Goal: Information Seeking & Learning: Find specific fact

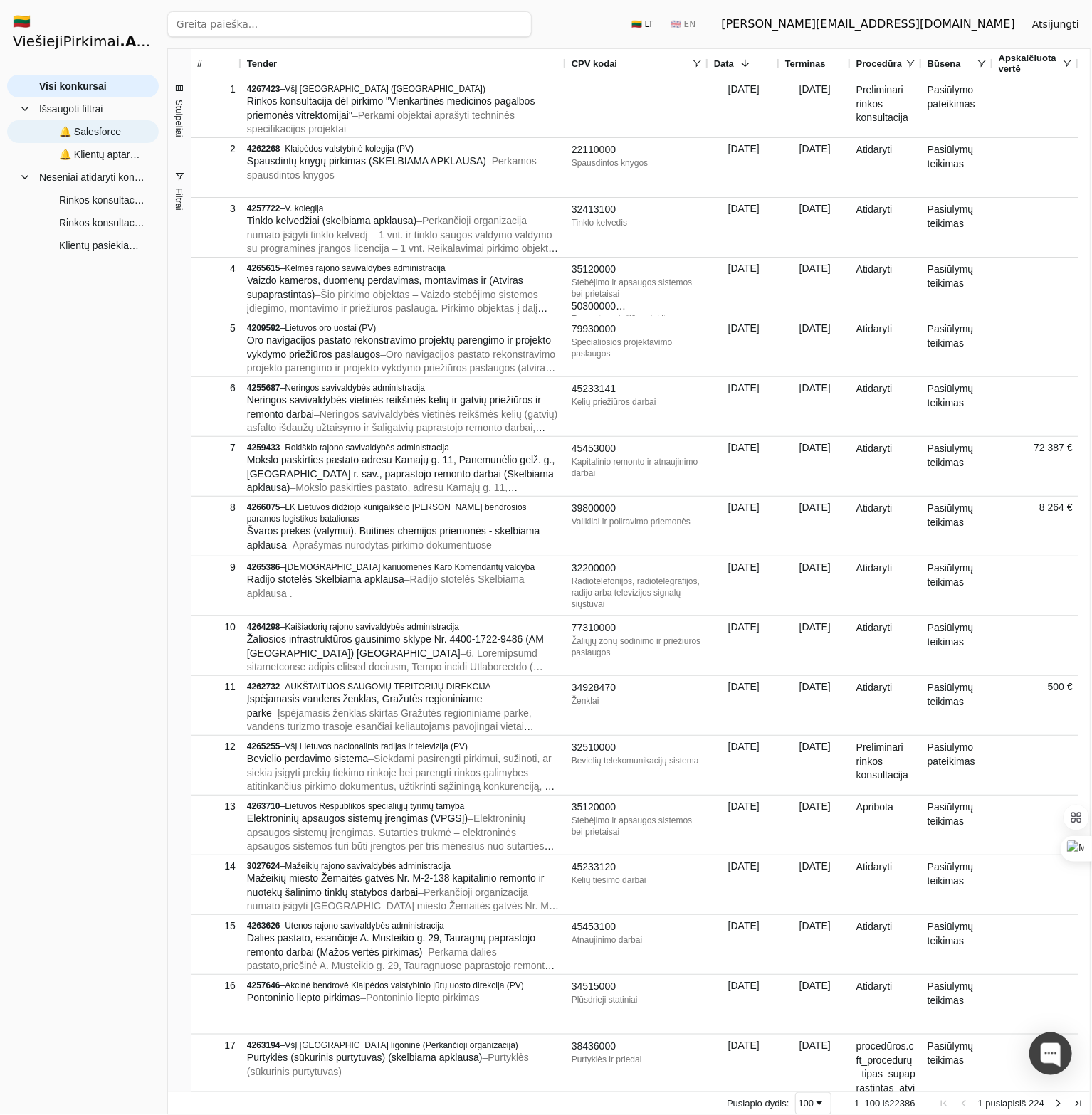
click at [108, 137] on font "🔔 Salesforce" at bounding box center [91, 132] width 62 height 11
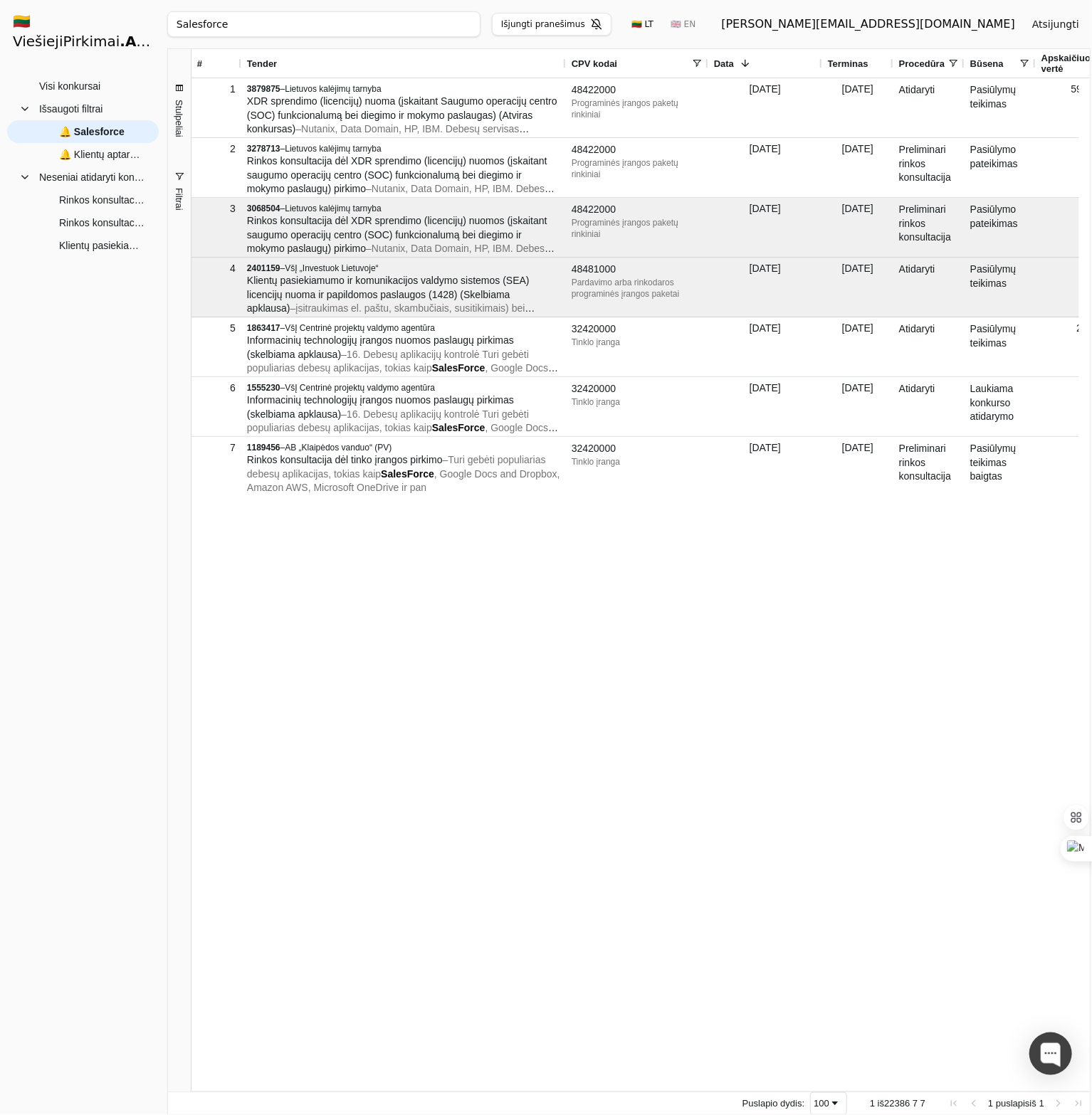
drag, startPoint x: 778, startPoint y: 59, endPoint x: 820, endPoint y: 57, distance: 42.0
click at [820, 57] on div at bounding box center [821, 63] width 5 height 28
click at [106, 155] on font "🔔 Klientų aptarnavimo sistema" at bounding box center [129, 155] width 140 height 11
type input "CRM"
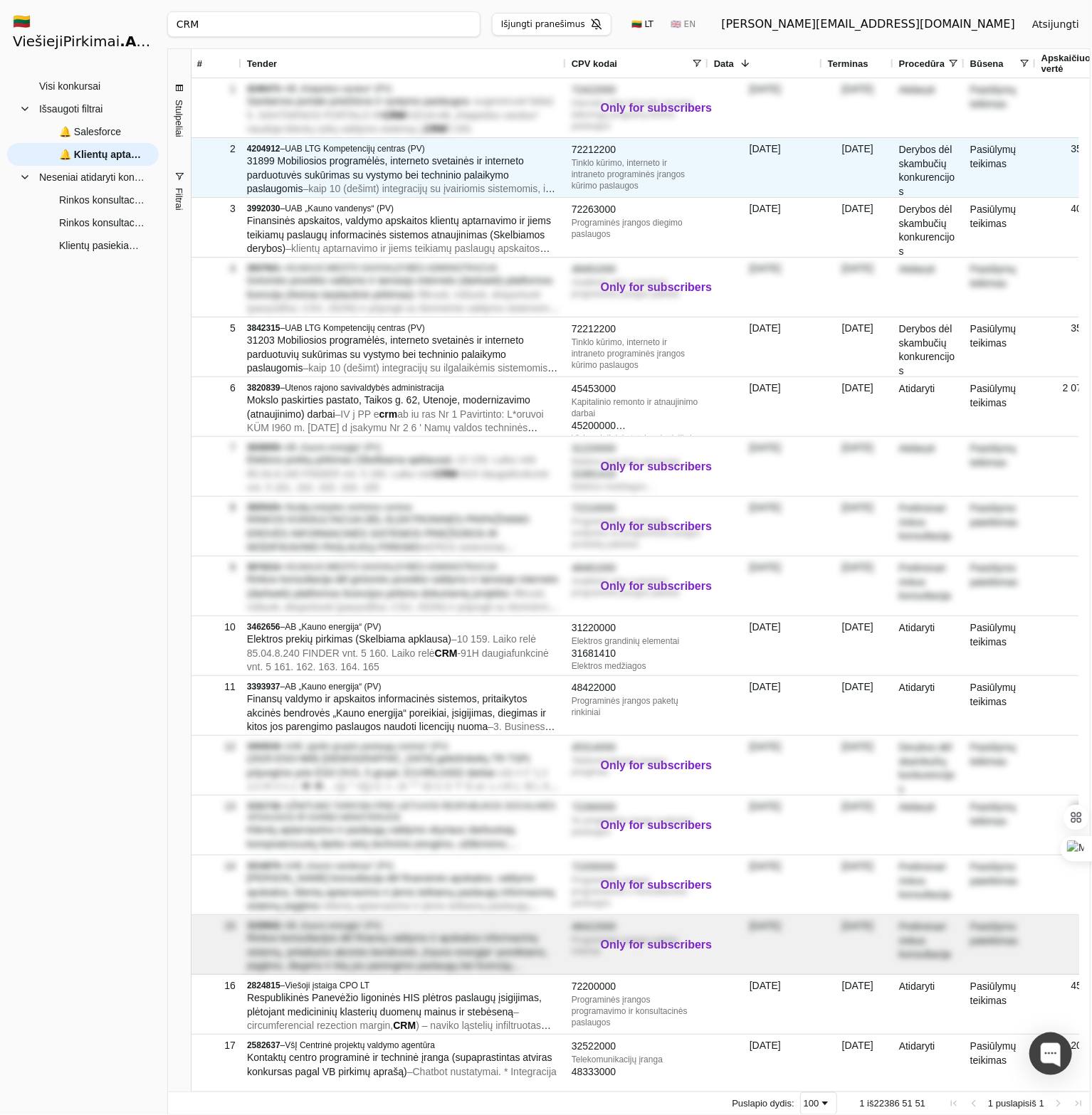
click at [390, 172] on font "31899 Mobiliosios programėlės, interneto svetainės ir interneto parduotuvės suk…" at bounding box center [385, 175] width 277 height 39
